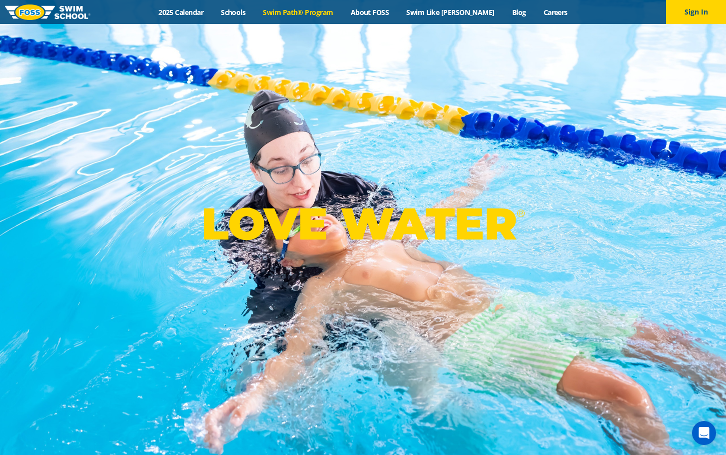
click at [305, 12] on link "Swim Path® Program" at bounding box center [297, 11] width 87 height 9
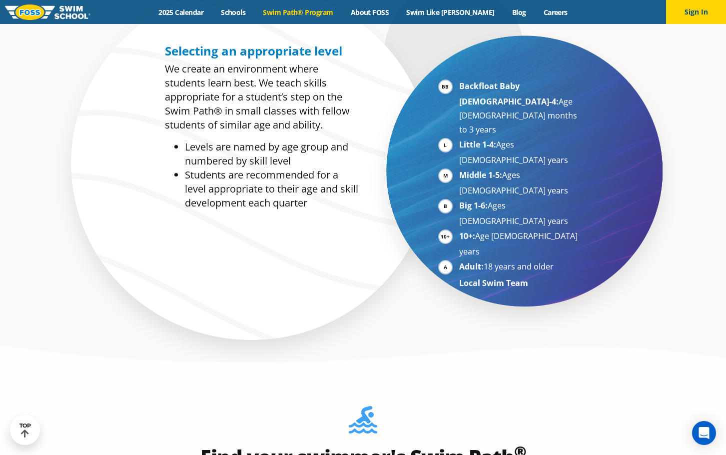
scroll to position [550, 0]
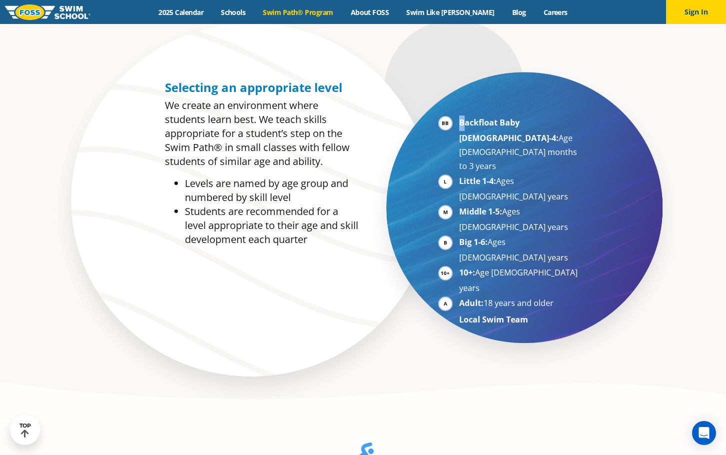
drag, startPoint x: 461, startPoint y: 122, endPoint x: 464, endPoint y: 131, distance: 10.0
click at [464, 131] on li "Backfloat Baby [DEMOGRAPHIC_DATA]-4: Age [DEMOGRAPHIC_DATA] months to 3 years" at bounding box center [520, 143] width 122 height 57
click at [468, 175] on strong "Little 1-4:" at bounding box center [477, 180] width 37 height 11
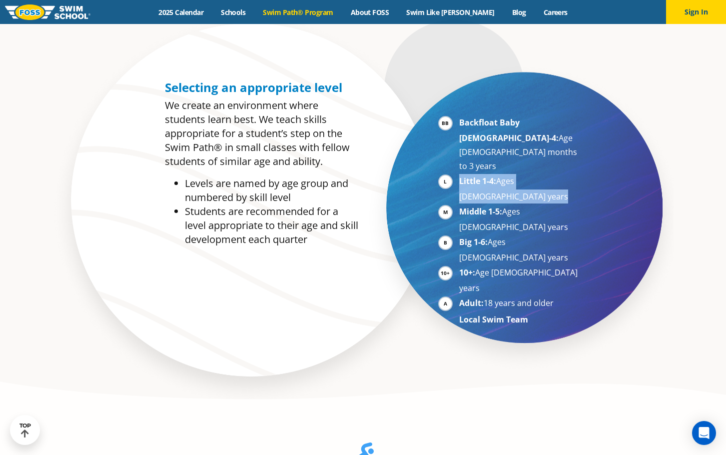
click at [468, 175] on strong "Little 1-4:" at bounding box center [477, 180] width 37 height 11
click at [464, 206] on strong "Middle 1-5:" at bounding box center [480, 211] width 43 height 11
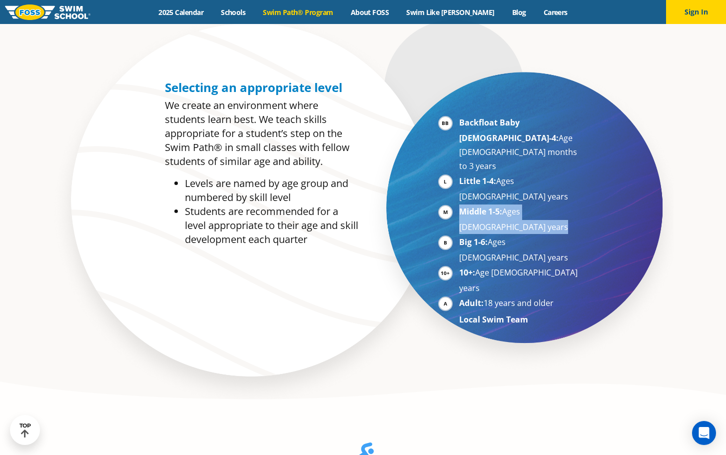
click at [464, 206] on strong "Middle 1-5:" at bounding box center [480, 211] width 43 height 11
click at [525, 204] on li "Middle 1-5: Ages [DEMOGRAPHIC_DATA] years" at bounding box center [520, 218] width 122 height 29
drag, startPoint x: 507, startPoint y: 171, endPoint x: 561, endPoint y: 172, distance: 54.5
click at [561, 204] on li "Middle 1-5: Ages [DEMOGRAPHIC_DATA] years" at bounding box center [520, 218] width 122 height 29
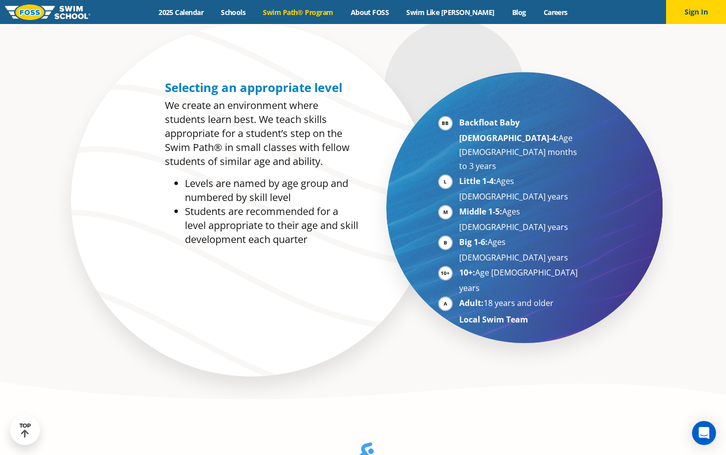
click at [500, 235] on li "Big 1-6: Ages [DEMOGRAPHIC_DATA] years" at bounding box center [520, 249] width 122 height 29
click at [529, 235] on li "Big 1-6: Ages [DEMOGRAPHIC_DATA] years" at bounding box center [520, 249] width 122 height 29
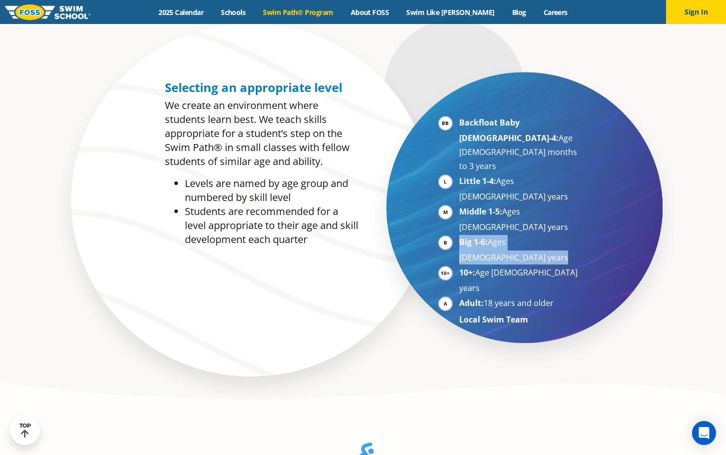
click at [529, 235] on li "Big 1-6: Ages [DEMOGRAPHIC_DATA] years" at bounding box center [520, 249] width 122 height 29
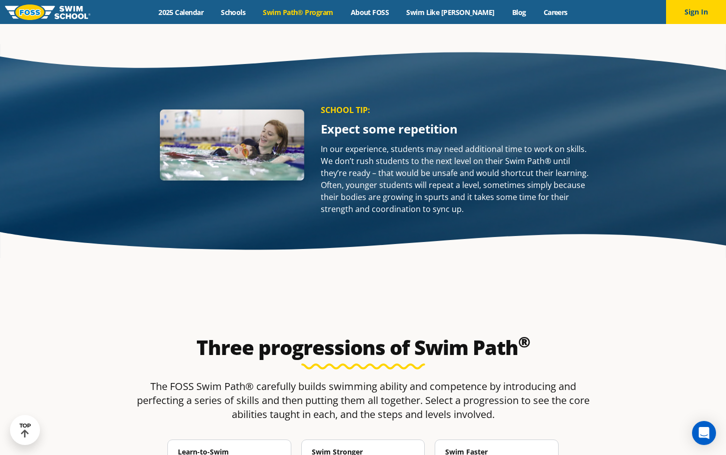
scroll to position [1449, 0]
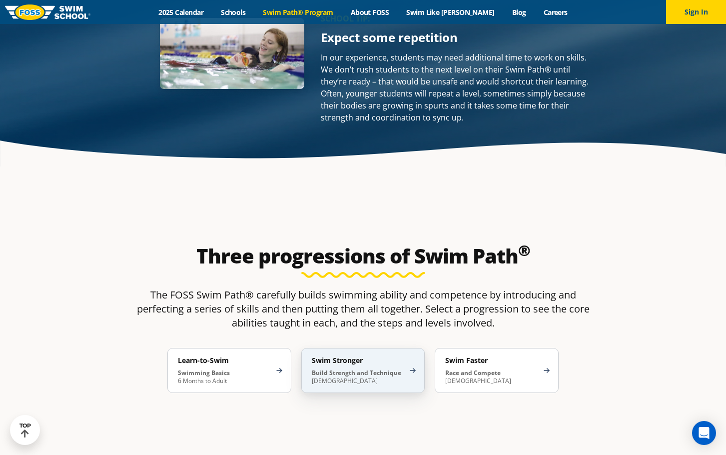
click at [353, 348] on div "Swim Stronger Build Strength and Technique [DEMOGRAPHIC_DATA]" at bounding box center [363, 370] width 124 height 45
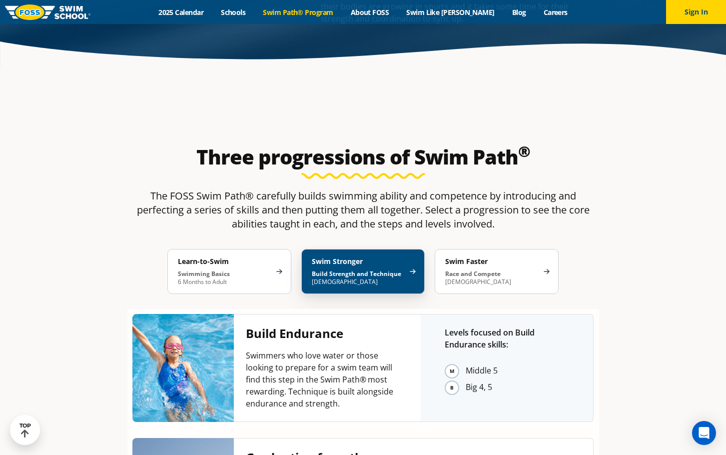
scroll to position [1549, 0]
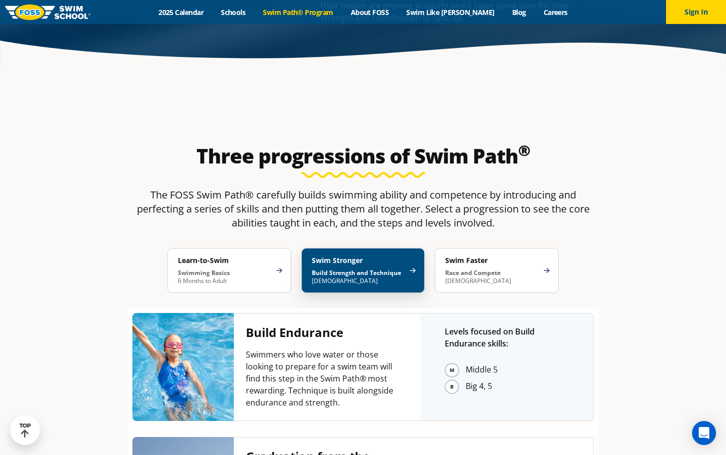
click at [353, 348] on p "Swimmers who love water or those looking to prepare for a swim team will find t…" at bounding box center [321, 378] width 151 height 60
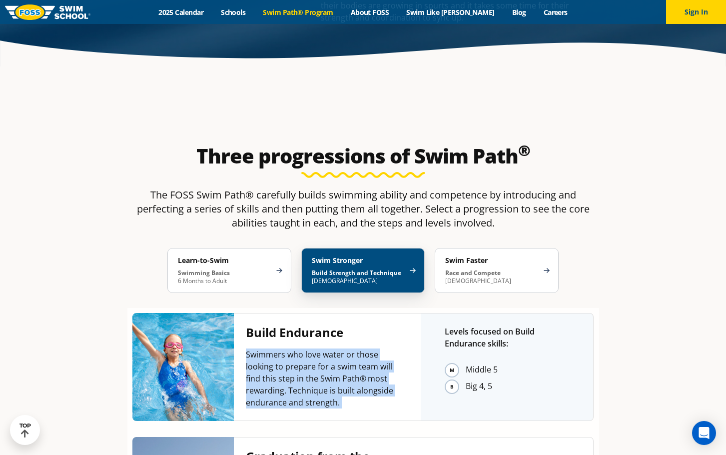
click at [353, 348] on p "Swimmers who love water or those looking to prepare for a swim team will find t…" at bounding box center [321, 378] width 151 height 60
click at [312, 348] on p "Swimmers who love water or those looking to prepare for a swim team will find t…" at bounding box center [321, 378] width 151 height 60
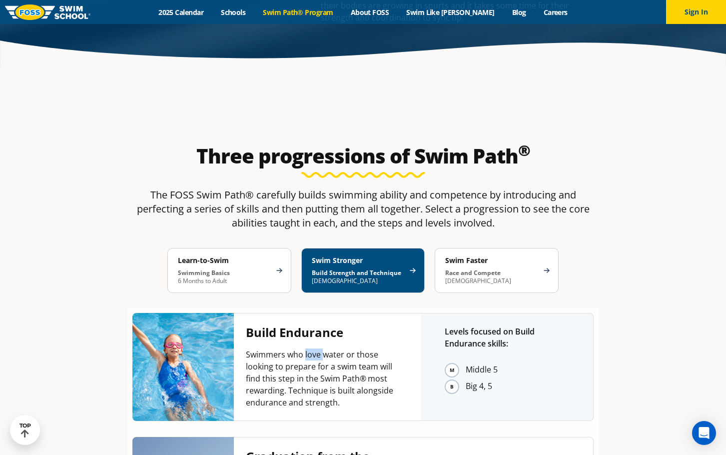
click at [312, 348] on p "Swimmers who love water or those looking to prepare for a swim team will find t…" at bounding box center [321, 378] width 151 height 60
click at [297, 325] on h4 "Build Endurance" at bounding box center [321, 332] width 151 height 14
click at [424, 313] on div "Levels focused on Build Endurance skills: Middle 5 Big 4, 5" at bounding box center [507, 367] width 173 height 108
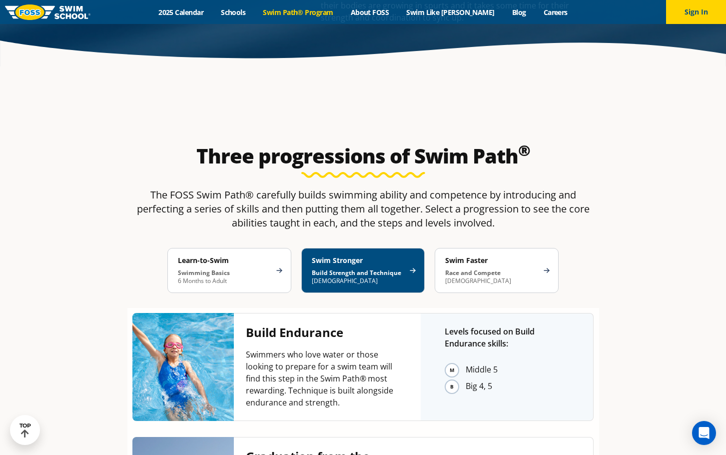
click at [466, 362] on li "Middle 5" at bounding box center [517, 369] width 103 height 15
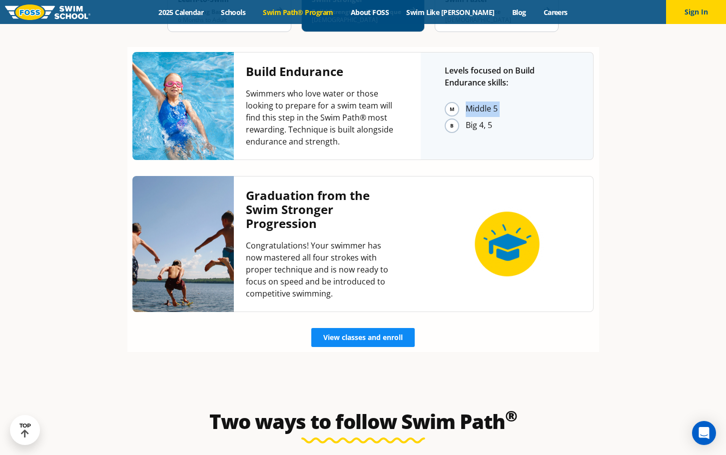
scroll to position [1898, 0]
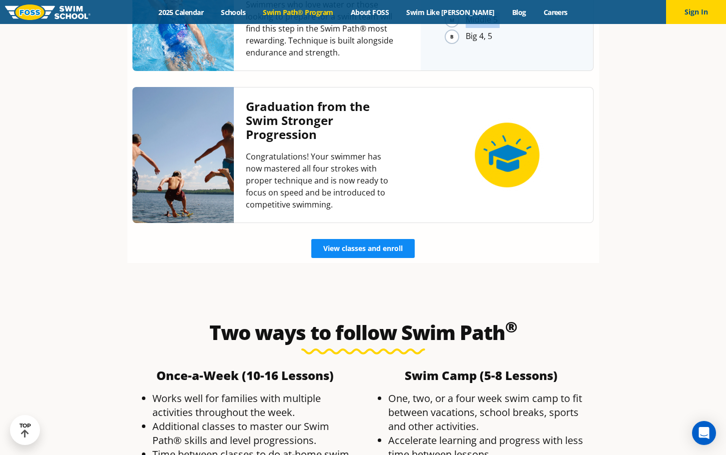
click at [372, 239] on link "View classes and enroll" at bounding box center [362, 248] width 103 height 19
